Goal: Transaction & Acquisition: Purchase product/service

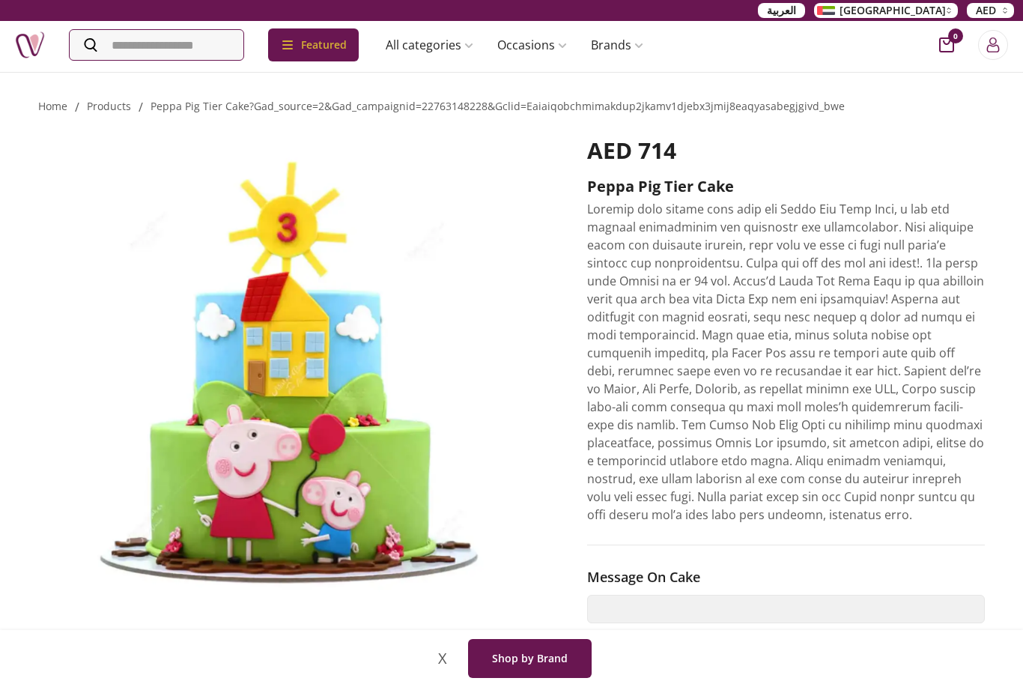
click at [51, 1] on div "العربية UAE AED" at bounding box center [511, 10] width 1023 height 21
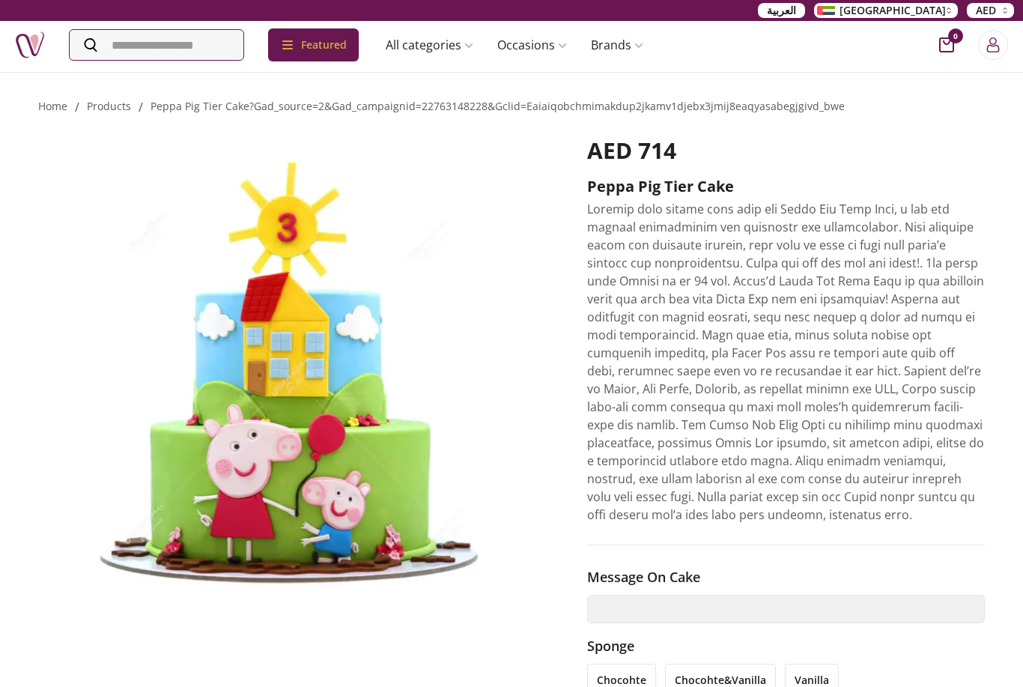
click at [687, 21] on div "Featured Accessories Cake Flower Kids All categories musk&bakhoor Healthy Home …" at bounding box center [511, 45] width 1023 height 48
click at [722, 673] on li "chocohte&vanilla" at bounding box center [720, 680] width 111 height 33
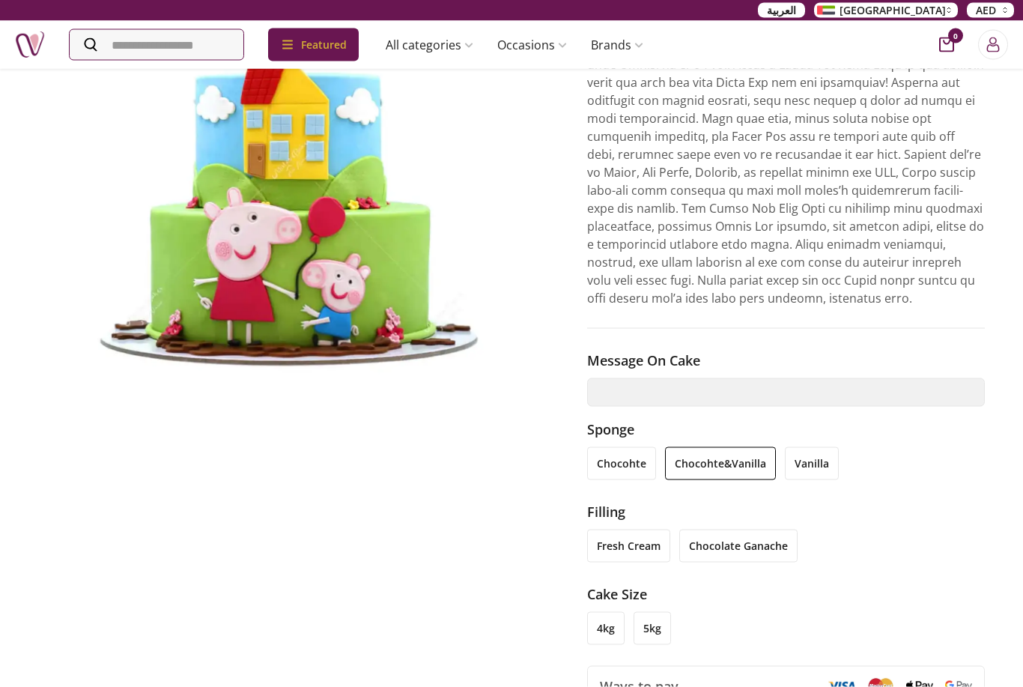
scroll to position [316, 0]
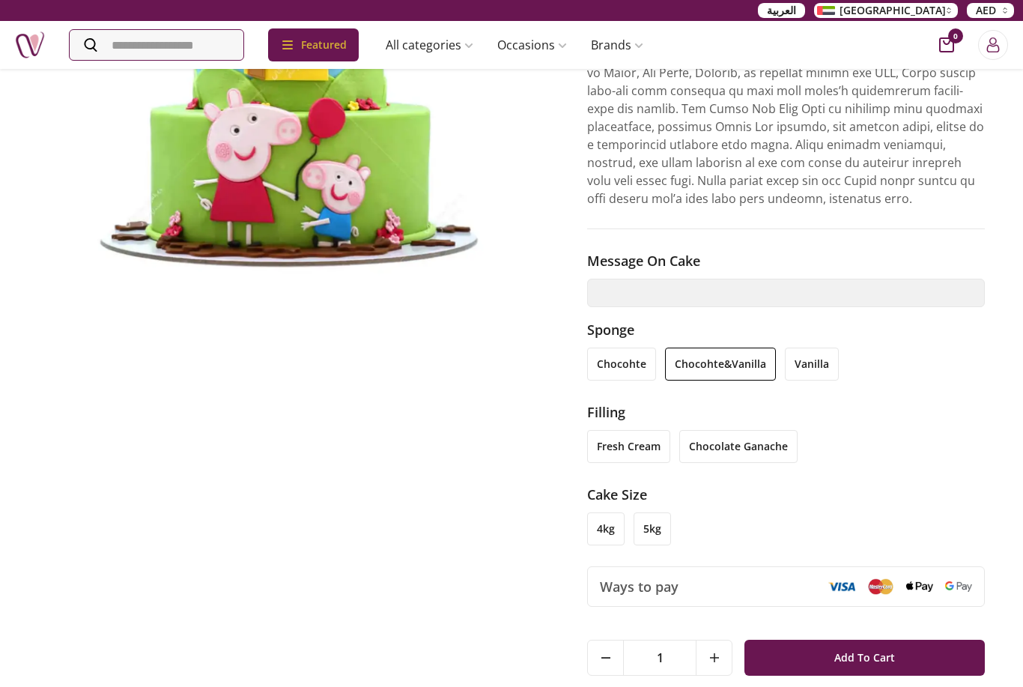
click at [852, 659] on span "Add To Cart" at bounding box center [865, 657] width 61 height 27
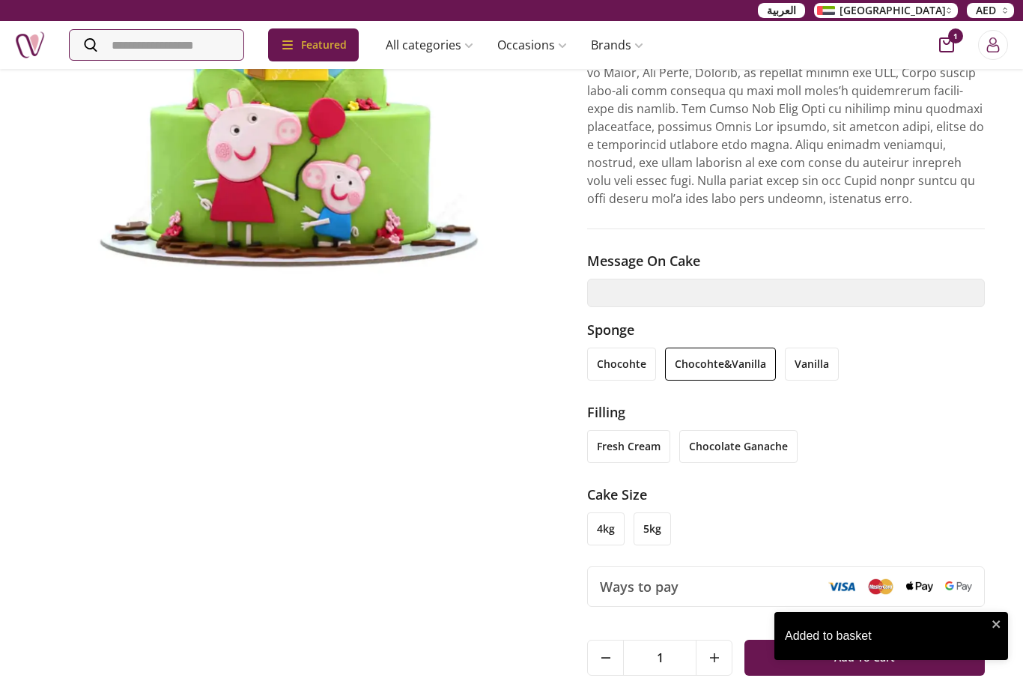
click at [993, 660] on div "Added to basket" at bounding box center [892, 636] width 234 height 48
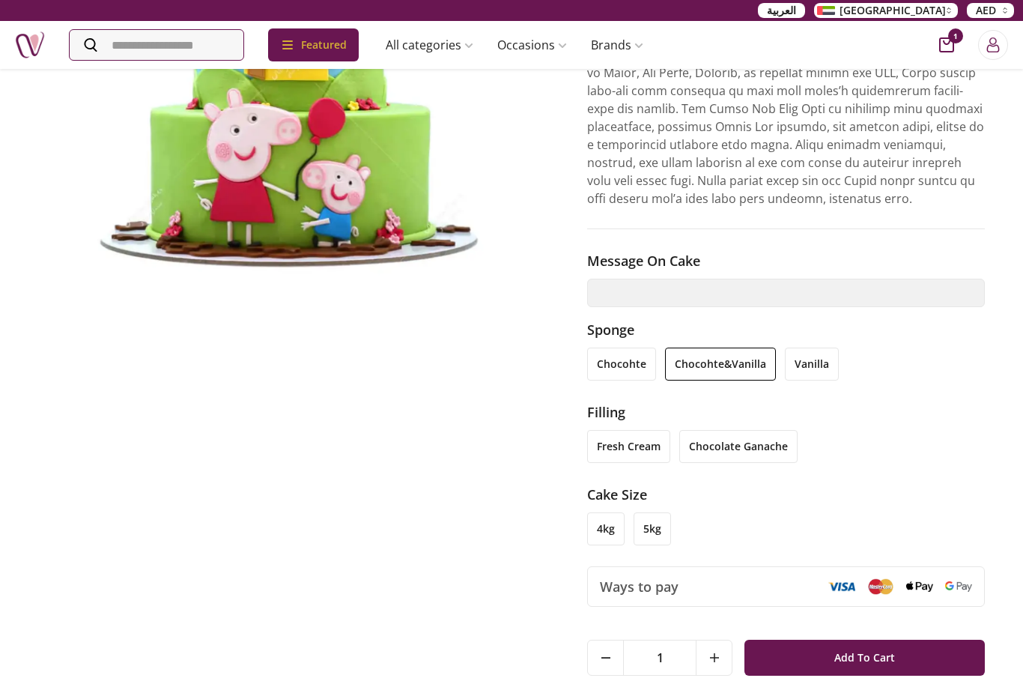
click at [1008, 673] on div "Added to basket" at bounding box center [892, 642] width 240 height 66
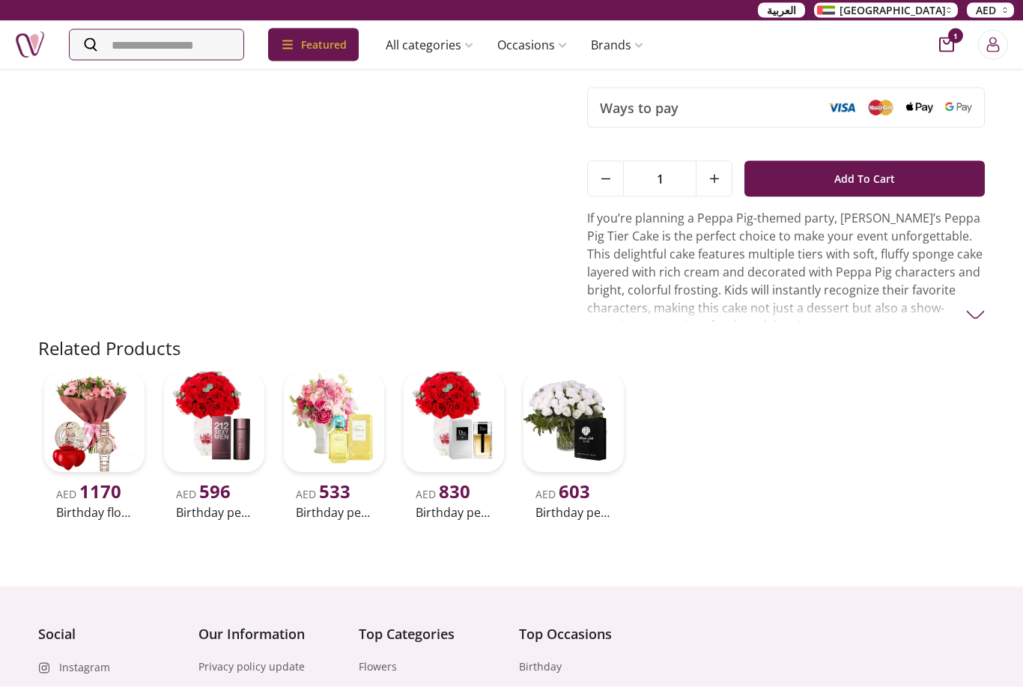
scroll to position [796, 0]
